Goal: Task Accomplishment & Management: Complete application form

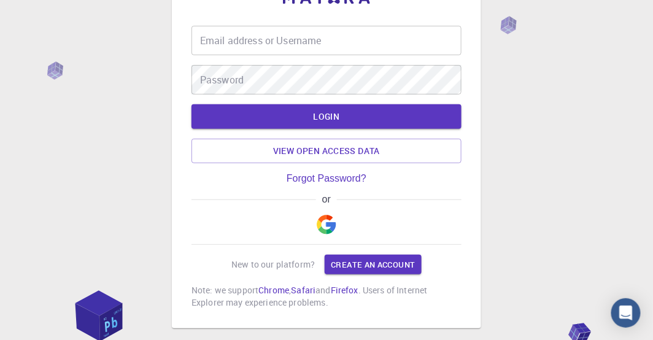
scroll to position [52, 0]
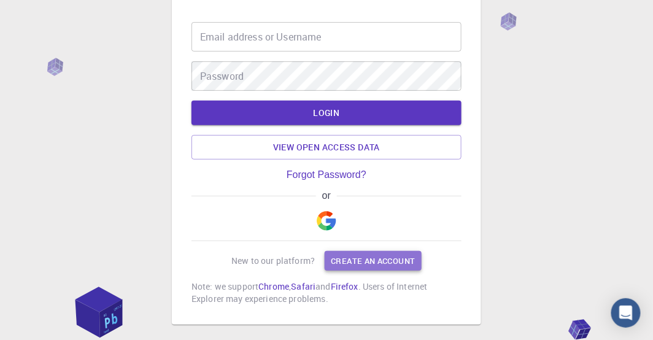
click at [377, 261] on link "Create an account" at bounding box center [373, 261] width 96 height 20
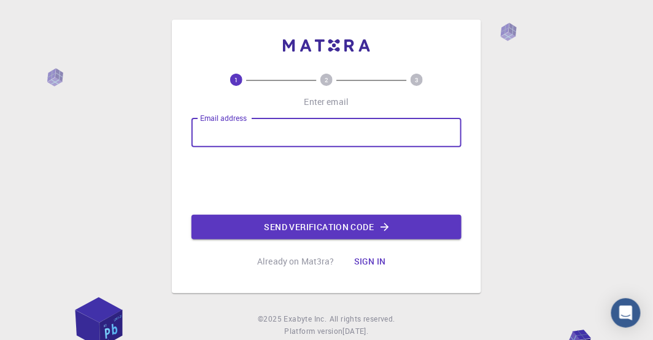
click at [244, 138] on input "Email address" at bounding box center [326, 132] width 270 height 29
type input "[EMAIL_ADDRESS][DOMAIN_NAME]"
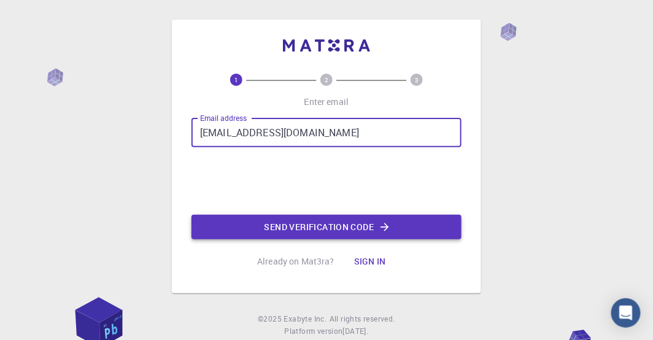
click at [320, 226] on button "Send verification code" at bounding box center [326, 227] width 270 height 25
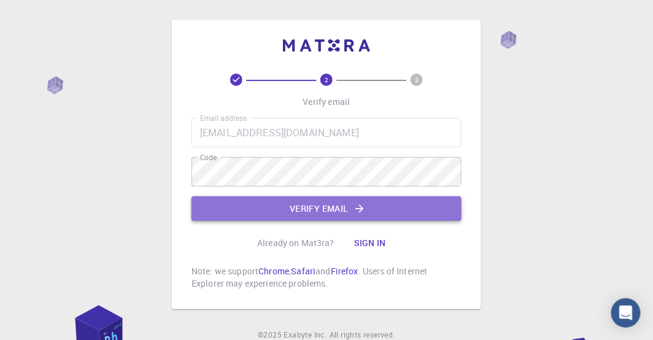
click at [304, 210] on button "Verify email" at bounding box center [326, 208] width 270 height 25
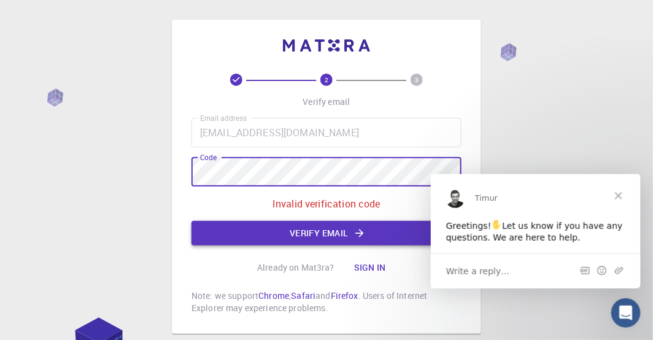
click at [322, 237] on button "Verify email" at bounding box center [326, 233] width 270 height 25
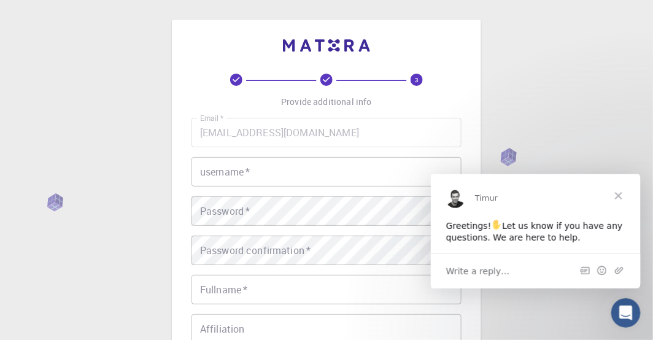
click at [621, 195] on span "Close" at bounding box center [618, 196] width 44 height 44
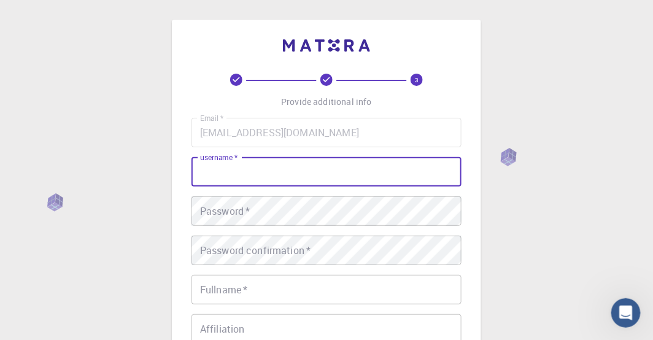
click at [313, 177] on input "username   *" at bounding box center [326, 171] width 270 height 29
type input "moaid"
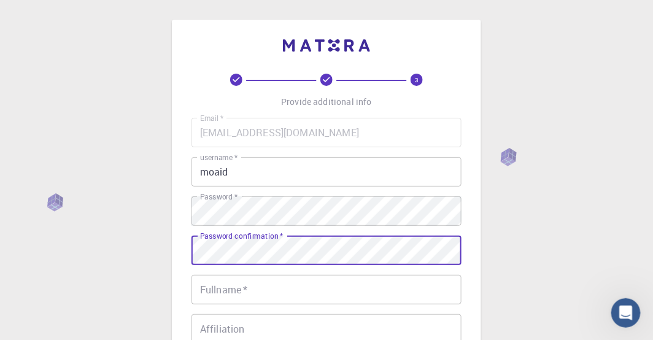
click at [236, 290] on input "Fullname   *" at bounding box center [326, 289] width 270 height 29
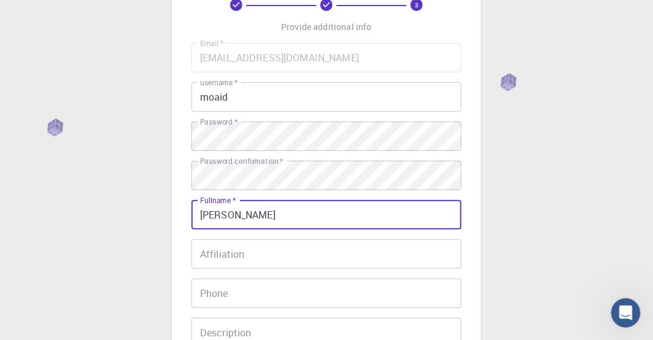
scroll to position [82, 0]
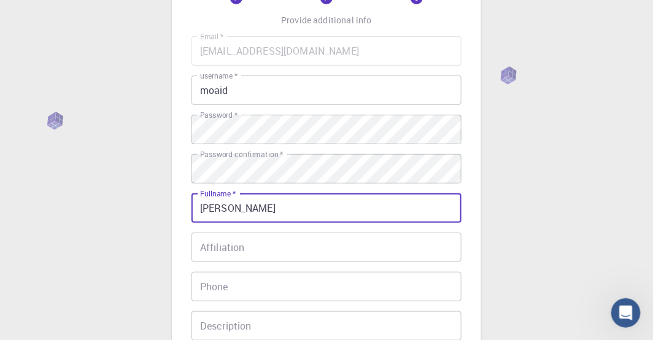
type input "[PERSON_NAME]"
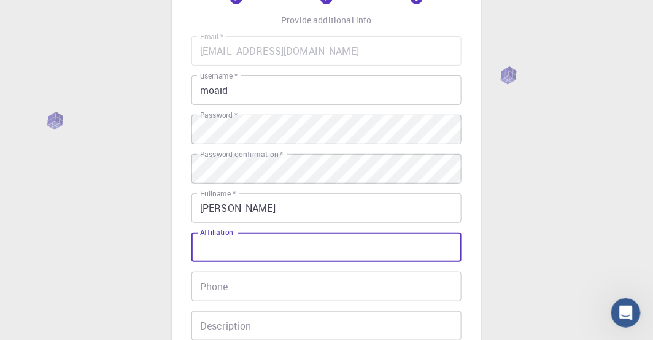
click at [242, 253] on input "Affiliation" at bounding box center [326, 247] width 270 height 29
type input "[PERSON_NAME][GEOGRAPHIC_DATA]"
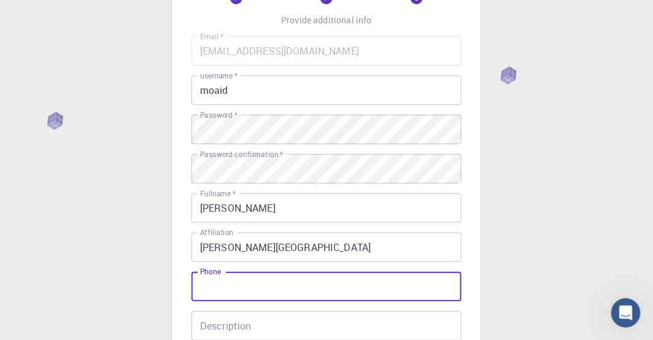
click at [216, 288] on input "Phone" at bounding box center [326, 286] width 270 height 29
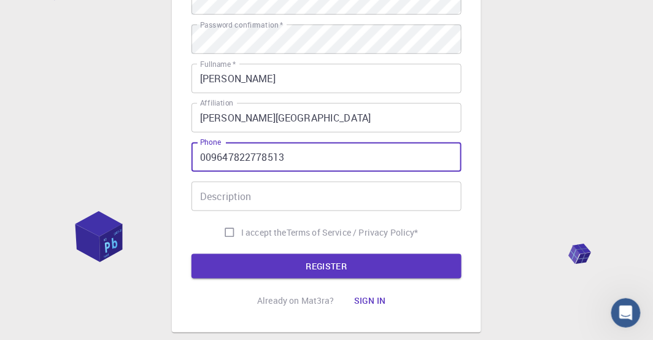
scroll to position [212, 0]
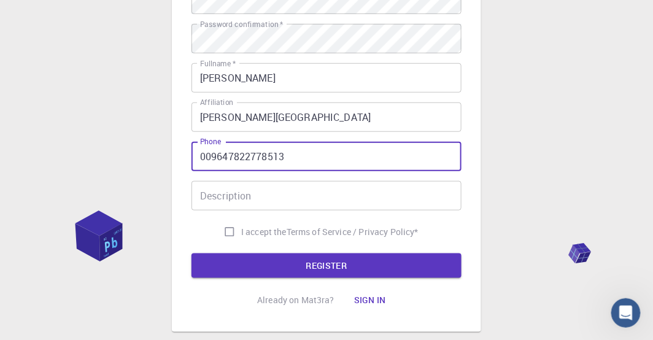
type input "009647822778513"
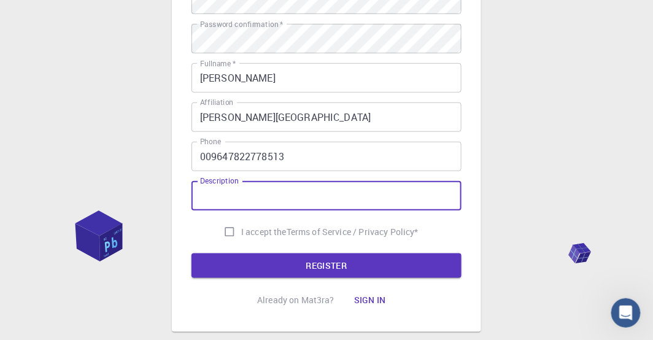
click at [250, 199] on input "Description" at bounding box center [326, 195] width 270 height 29
type input "Dr"
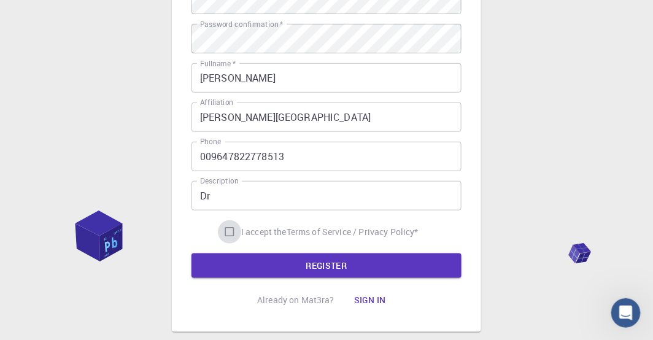
click at [228, 229] on input "I accept the Terms of Service / Privacy Policy *" at bounding box center [229, 231] width 23 height 23
checkbox input "true"
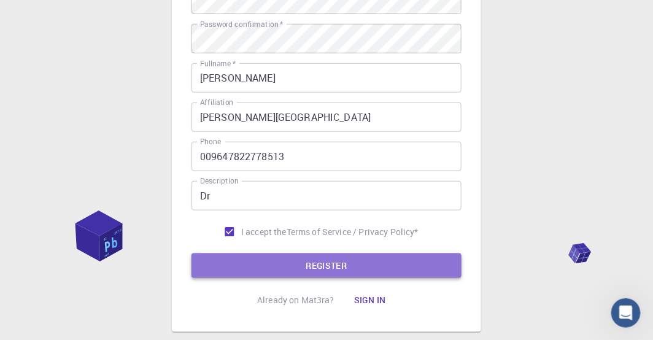
click at [317, 264] on button "REGISTER" at bounding box center [326, 265] width 270 height 25
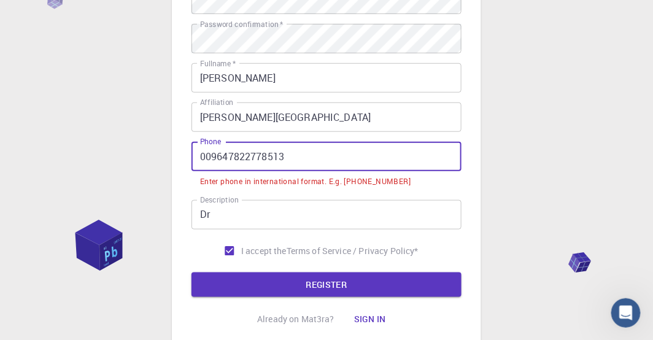
drag, startPoint x: 207, startPoint y: 156, endPoint x: 200, endPoint y: 157, distance: 6.9
click at [200, 157] on input "009647822778513" at bounding box center [326, 156] width 270 height 29
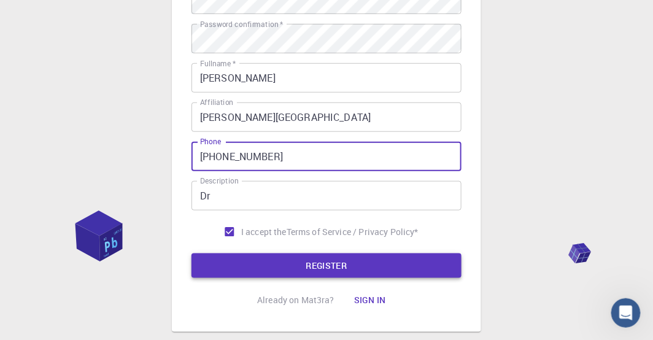
type input "[PHONE_NUMBER]"
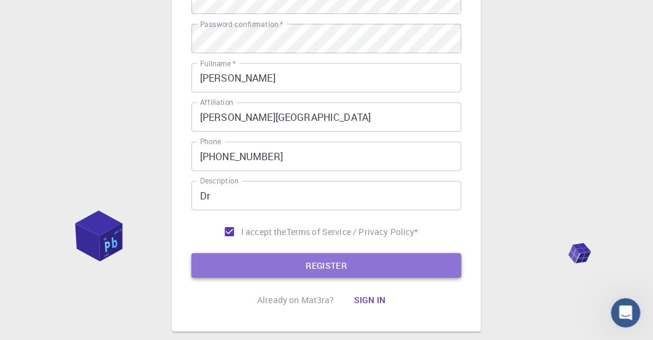
click at [314, 267] on button "REGISTER" at bounding box center [326, 265] width 270 height 25
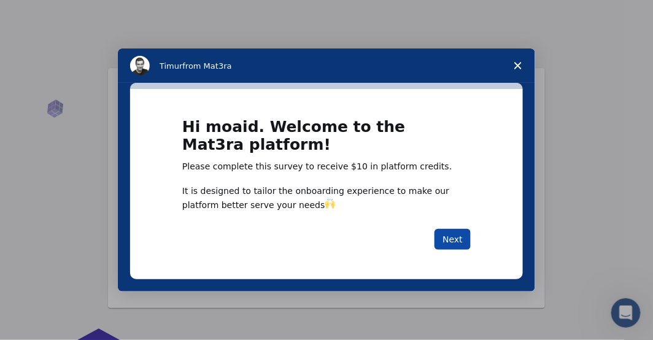
click at [447, 241] on button "Next" at bounding box center [452, 239] width 36 height 21
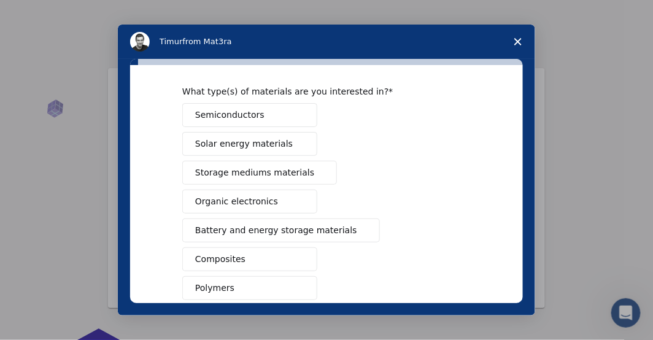
scroll to position [42, 0]
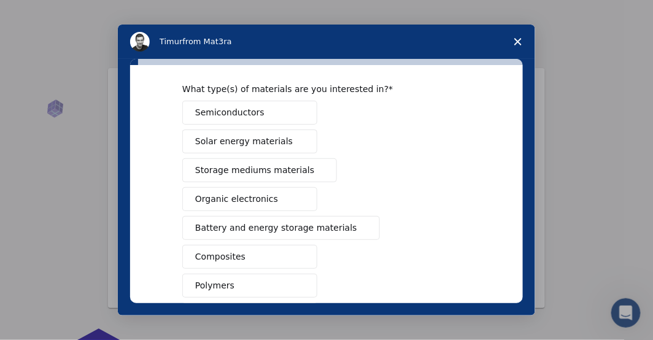
click at [250, 113] on span "Semiconductors" at bounding box center [229, 112] width 69 height 13
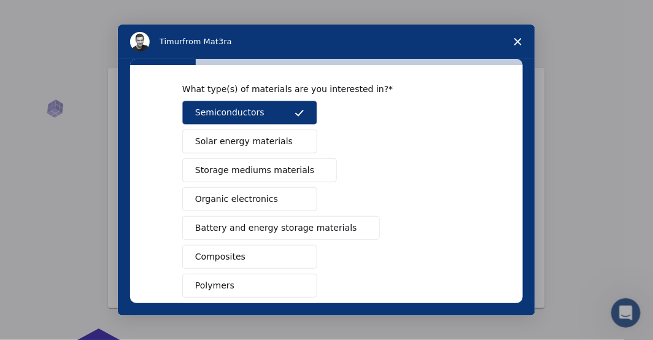
click at [277, 137] on button "Solar energy materials" at bounding box center [249, 141] width 135 height 24
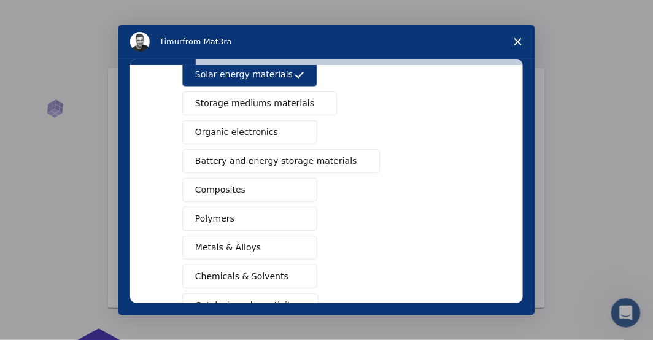
scroll to position [158, 0]
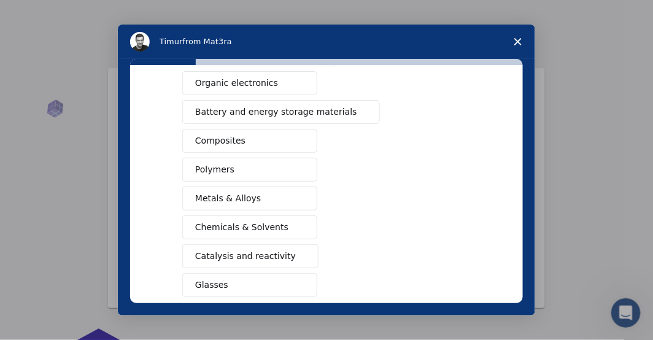
click at [308, 194] on button "Metals & Alloys" at bounding box center [249, 198] width 135 height 24
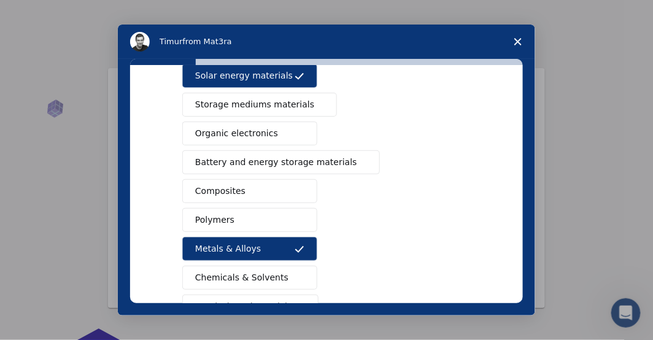
scroll to position [106, 0]
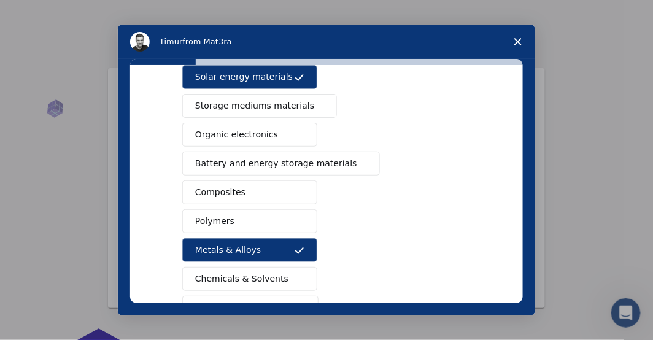
click at [314, 104] on span "Intercom messenger" at bounding box center [319, 106] width 10 height 10
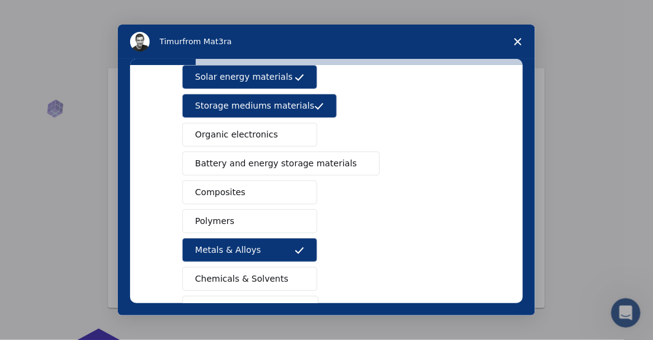
click at [326, 153] on button "Battery and energy storage materials" at bounding box center [281, 164] width 198 height 24
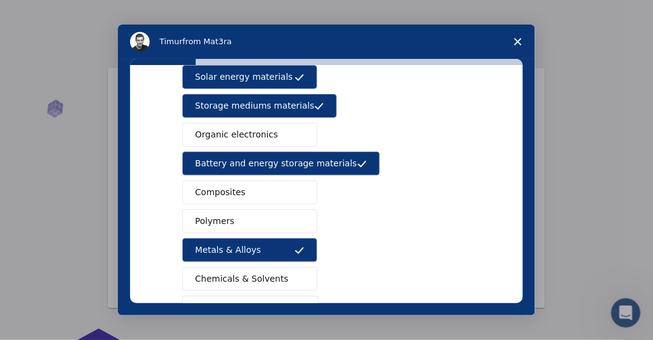
click at [280, 193] on button "Composites" at bounding box center [249, 192] width 135 height 24
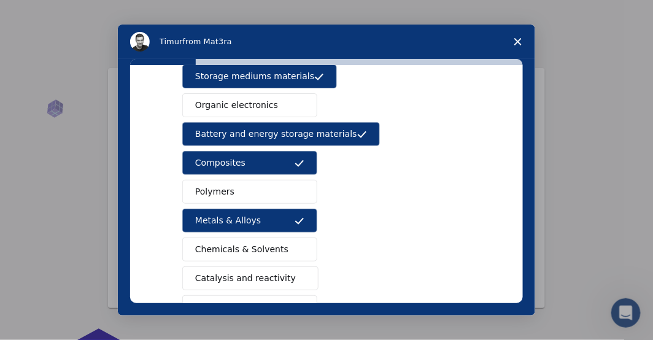
scroll to position [245, 0]
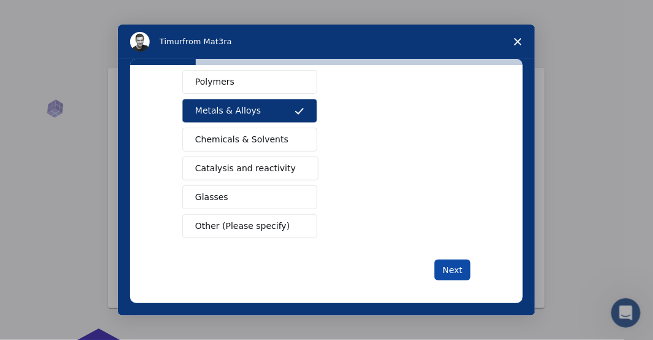
click at [452, 263] on button "Next" at bounding box center [452, 269] width 36 height 21
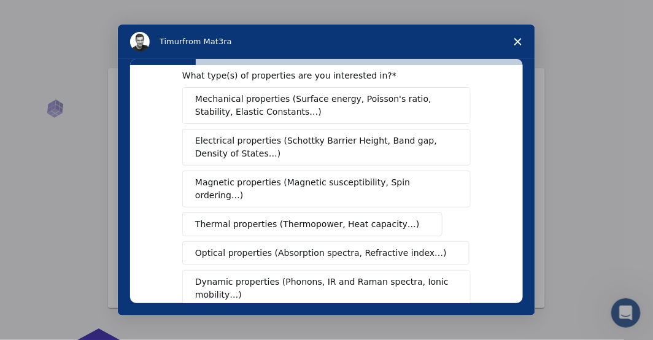
scroll to position [26, 0]
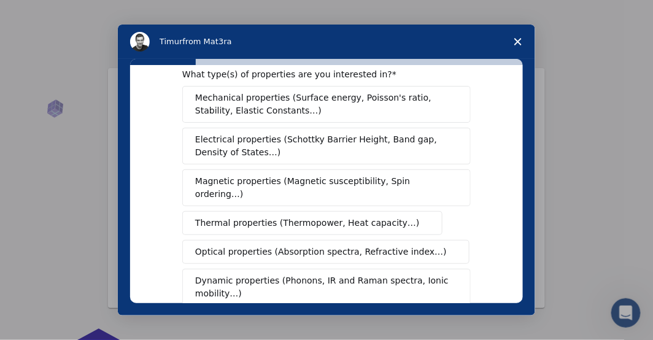
click at [330, 112] on span "Mechanical properties (Surface energy, Poisson's ratio, Stability, Elastic Cons…" at bounding box center [323, 104] width 256 height 26
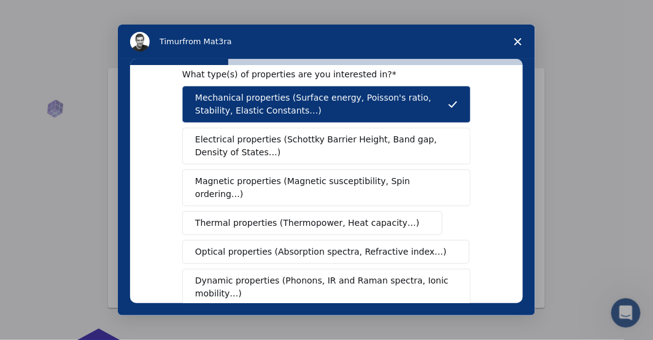
click at [348, 148] on span "Electrical properties (Schottky Barrier Height, Band gap, Density of States…)" at bounding box center [322, 146] width 255 height 26
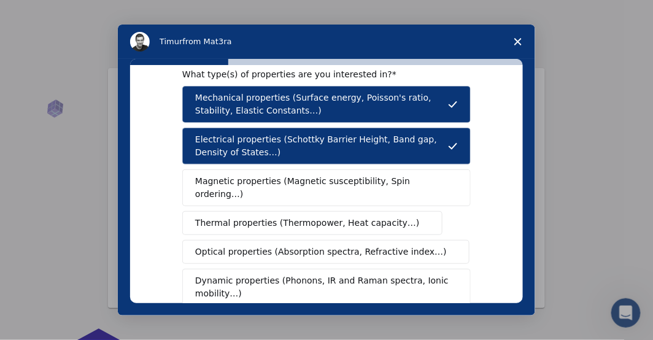
click at [355, 176] on span "Magnetic properties (Magnetic susceptibility, Spin ordering…)" at bounding box center [321, 188] width 253 height 26
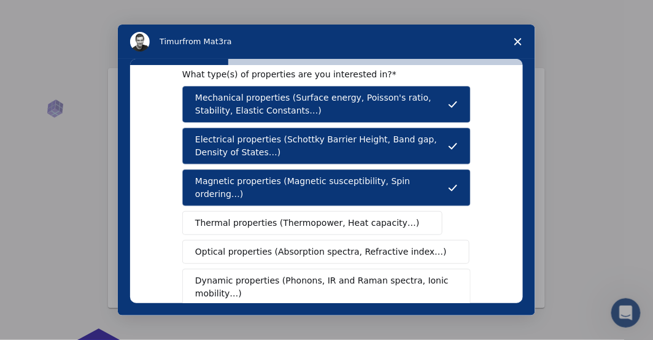
click at [352, 217] on span "Thermal properties (Thermopower, Heat capacity…)" at bounding box center [307, 223] width 225 height 13
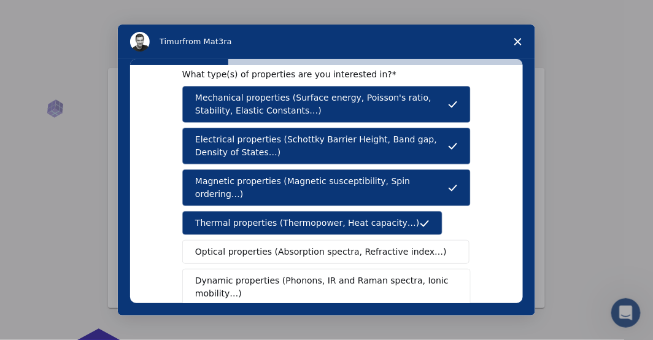
click at [351, 245] on span "Optical properties (Absorption spectra, Refractive index…)" at bounding box center [321, 251] width 252 height 13
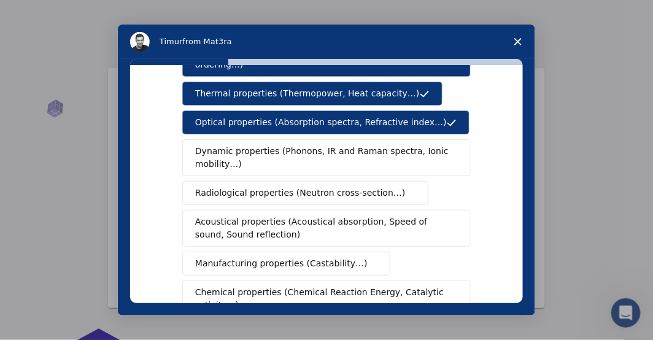
scroll to position [156, 0]
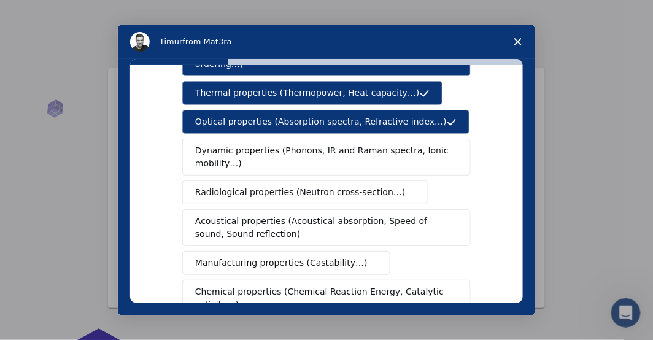
click at [369, 144] on span "Dynamic properties (Phonons, IR and Raman spectra, Ionic mobility…)" at bounding box center [322, 157] width 255 height 26
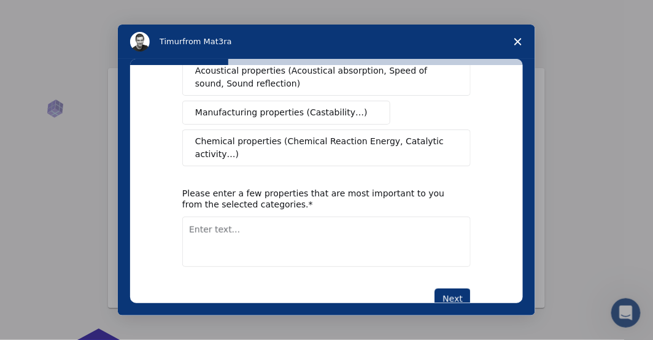
scroll to position [304, 0]
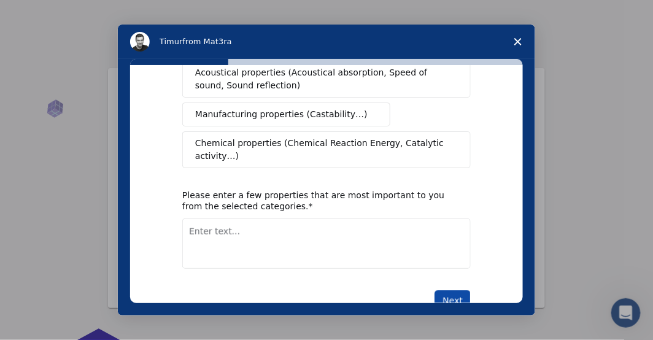
click at [453, 290] on button "Next" at bounding box center [452, 300] width 36 height 21
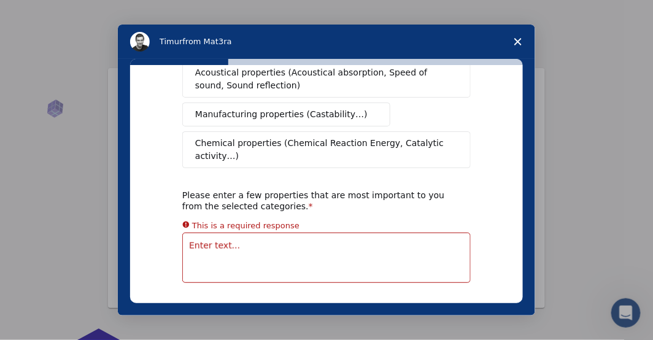
click at [223, 233] on textarea "Enter text..." at bounding box center [326, 258] width 288 height 50
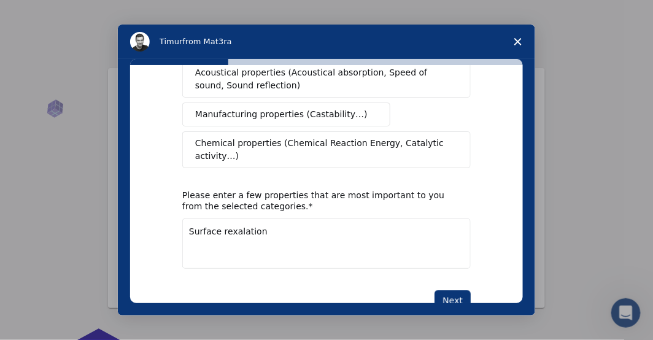
click at [232, 218] on textarea "Surface rexalation" at bounding box center [326, 243] width 288 height 50
type textarea "Surface relaxation"
click at [445, 290] on button "Next" at bounding box center [452, 300] width 36 height 21
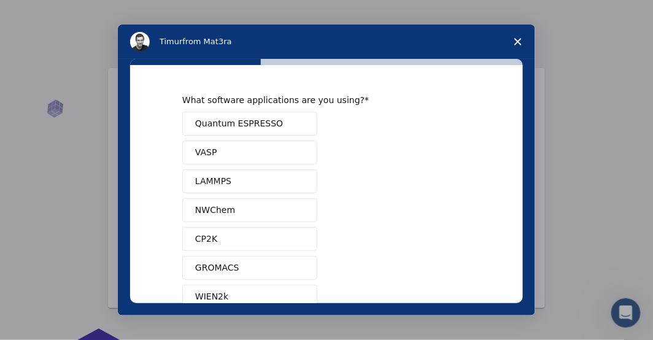
click at [291, 121] on button "Quantum ESPRESSO" at bounding box center [249, 124] width 135 height 24
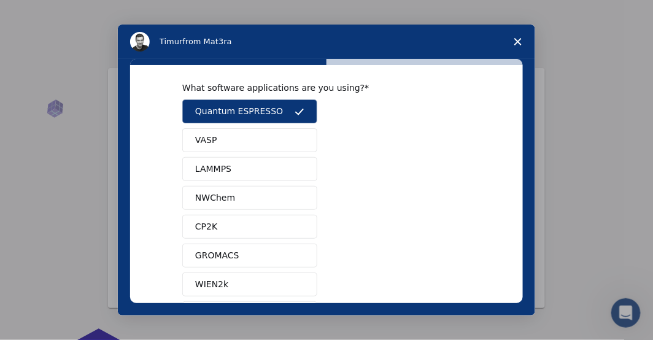
scroll to position [33, 0]
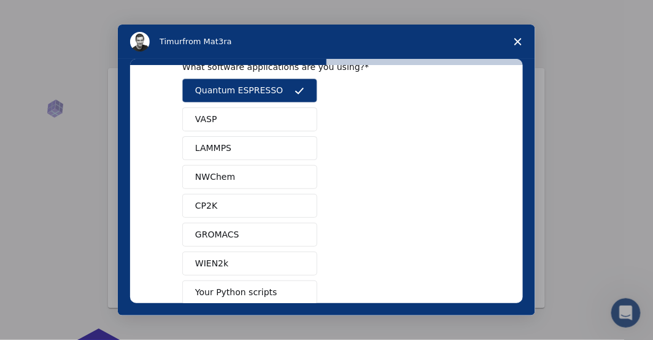
click at [283, 261] on button "WIEN2k" at bounding box center [249, 264] width 135 height 24
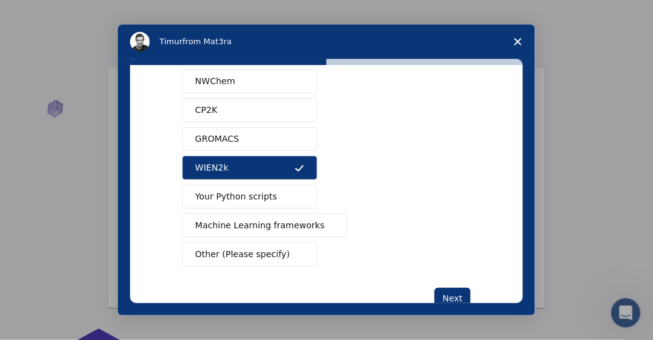
scroll to position [147, 0]
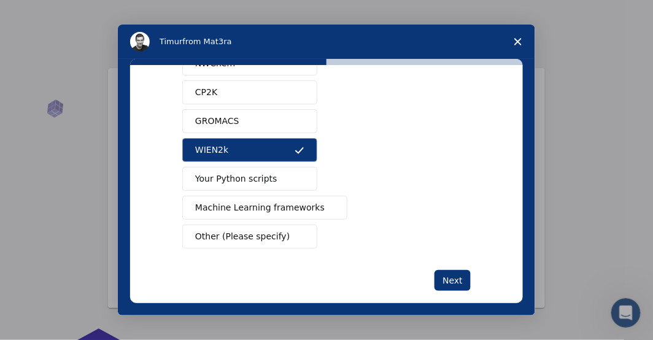
click at [261, 233] on span "Other (Please specify)" at bounding box center [242, 236] width 94 height 13
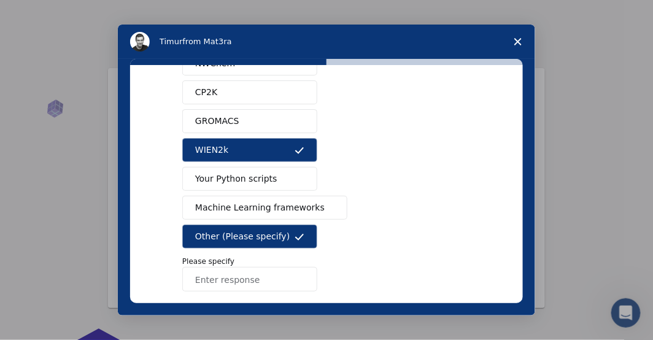
click at [248, 273] on input "Enter response" at bounding box center [249, 279] width 135 height 25
type input "CASTEP"
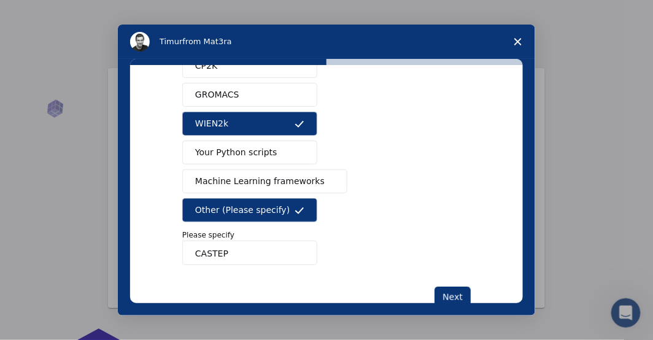
scroll to position [201, 0]
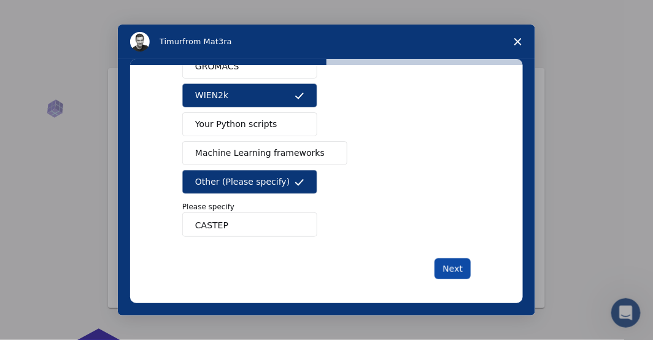
click at [456, 263] on button "Next" at bounding box center [452, 268] width 36 height 21
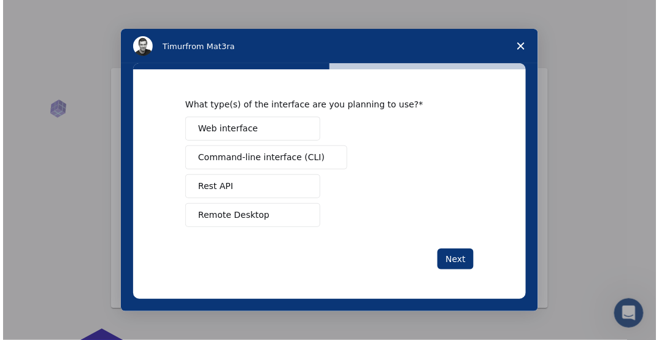
scroll to position [0, 0]
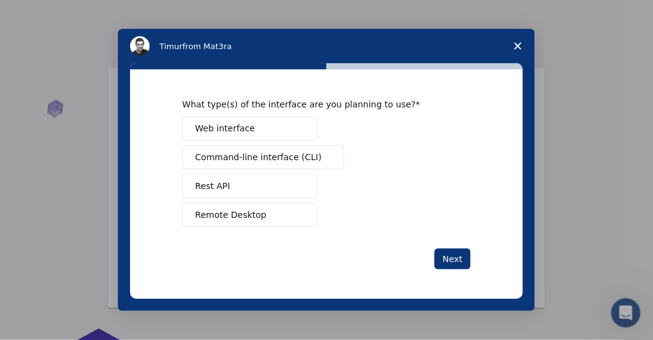
click at [306, 214] on button "Remote Desktop" at bounding box center [249, 215] width 135 height 24
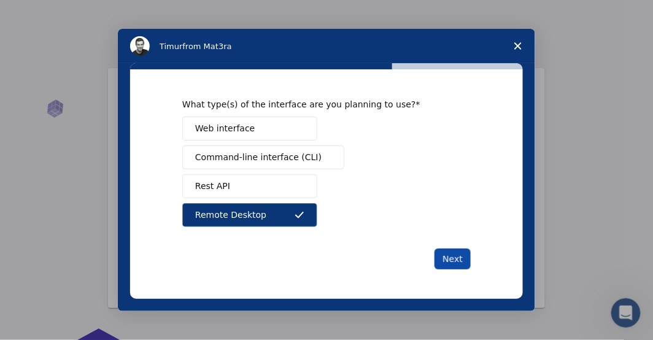
click at [452, 256] on button "Next" at bounding box center [452, 258] width 36 height 21
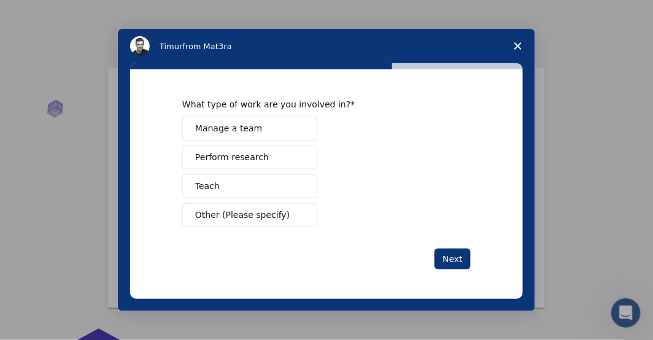
click at [271, 155] on button "Perform research" at bounding box center [249, 157] width 135 height 24
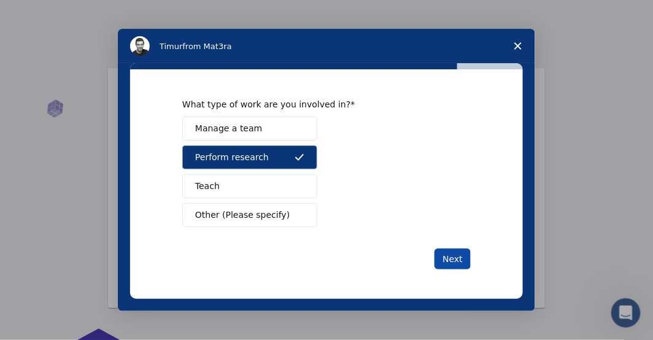
click at [453, 254] on button "Next" at bounding box center [452, 258] width 36 height 21
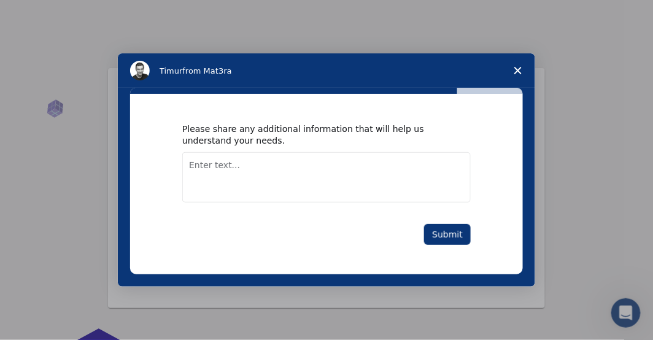
click at [215, 172] on textarea "Enter text..." at bounding box center [326, 177] width 288 height 50
type textarea "I need to calculate materials properties"
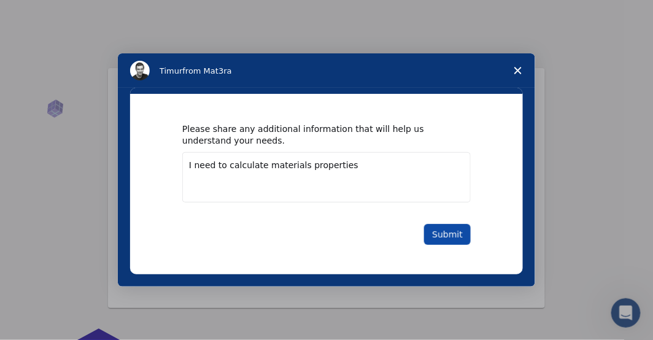
click at [453, 237] on button "Submit" at bounding box center [447, 234] width 47 height 21
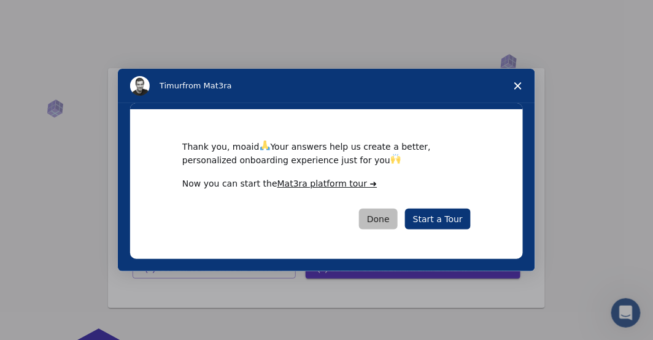
click at [382, 222] on button "Done" at bounding box center [378, 219] width 39 height 21
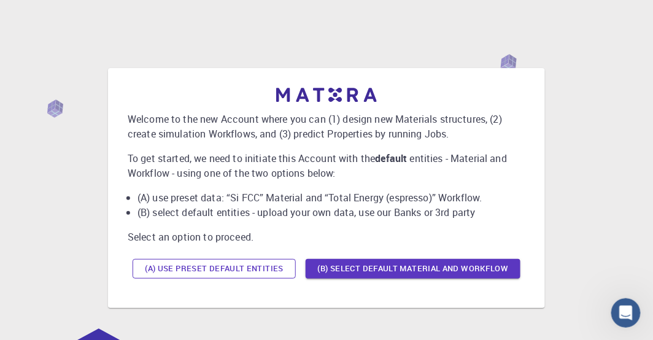
click at [253, 264] on button "(A) Use preset default entities" at bounding box center [214, 269] width 163 height 20
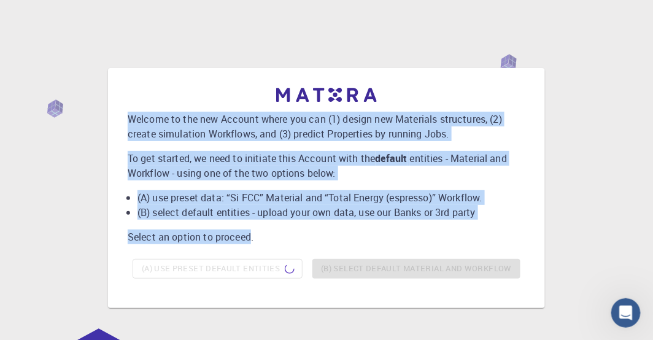
drag, startPoint x: 251, startPoint y: 238, endPoint x: 129, endPoint y: 121, distance: 168.3
click at [129, 121] on div "Welcome to the new Account where you can (1) design new Materials structures, (…" at bounding box center [327, 186] width 398 height 196
copy div "Welcome to the new Account where you can (1) design new Materials structures, (…"
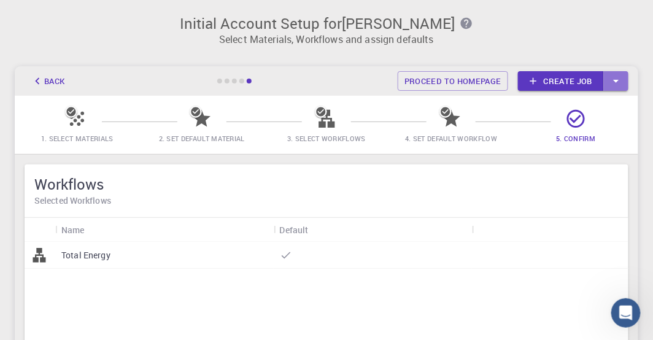
click at [618, 80] on icon "button" at bounding box center [616, 81] width 6 height 3
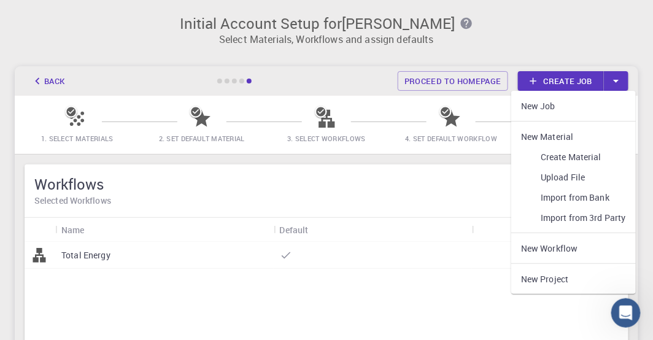
click at [444, 229] on div "Default" at bounding box center [373, 230] width 186 height 24
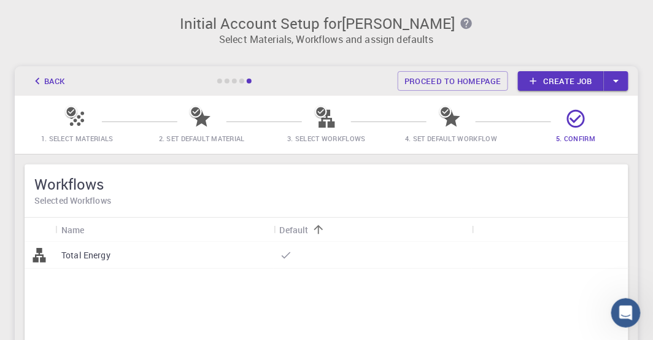
click at [103, 256] on p "Total Energy" at bounding box center [85, 255] width 49 height 12
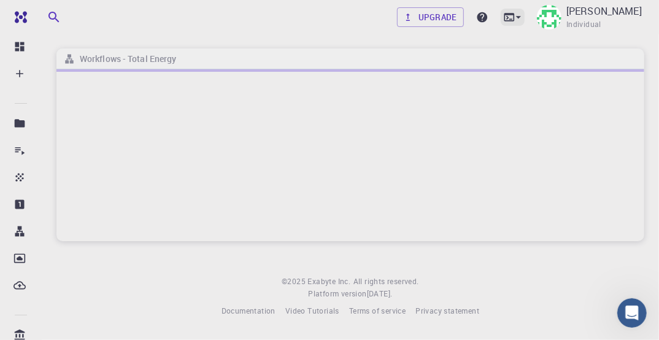
click at [521, 18] on icon at bounding box center [518, 17] width 12 height 12
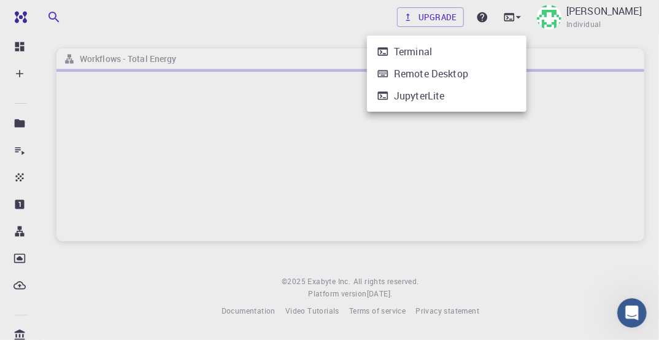
click at [346, 25] on div at bounding box center [329, 170] width 659 height 340
